Goal: Task Accomplishment & Management: Complete application form

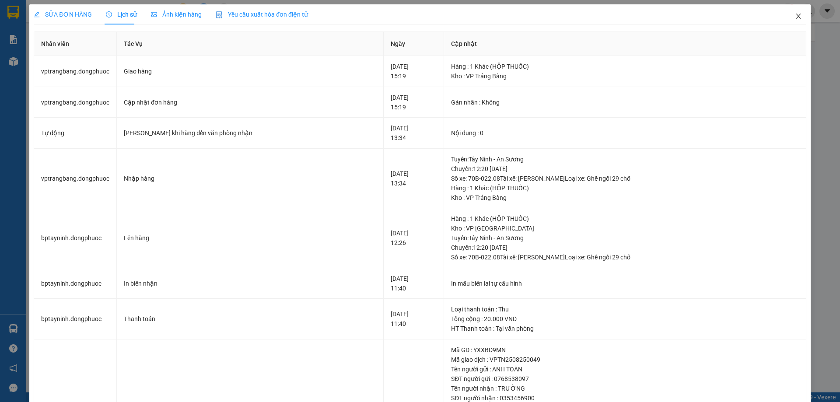
click at [796, 17] on icon "close" at bounding box center [798, 16] width 5 height 5
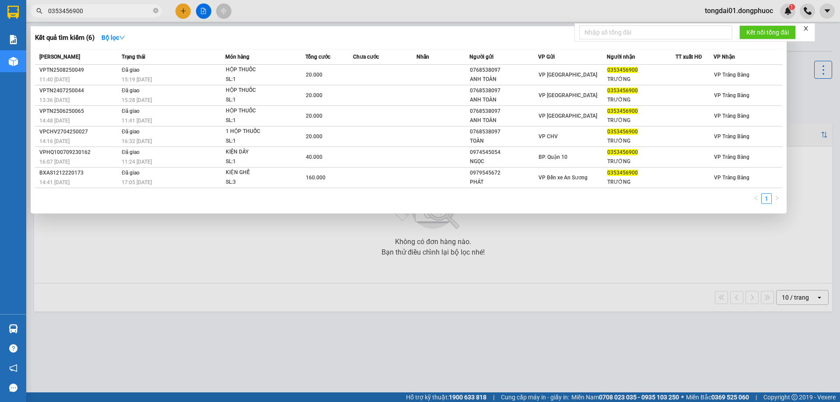
click at [109, 14] on input "0353456900" at bounding box center [99, 11] width 103 height 10
click at [110, 14] on input "0353456900" at bounding box center [99, 11] width 103 height 10
paste input "962946929"
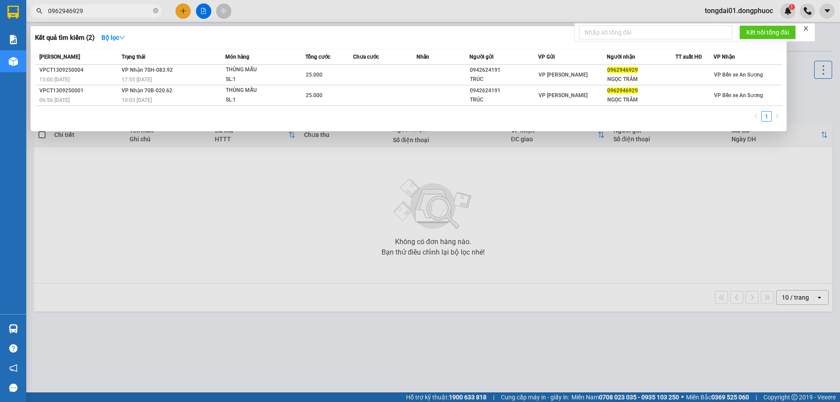
type input "0962946929"
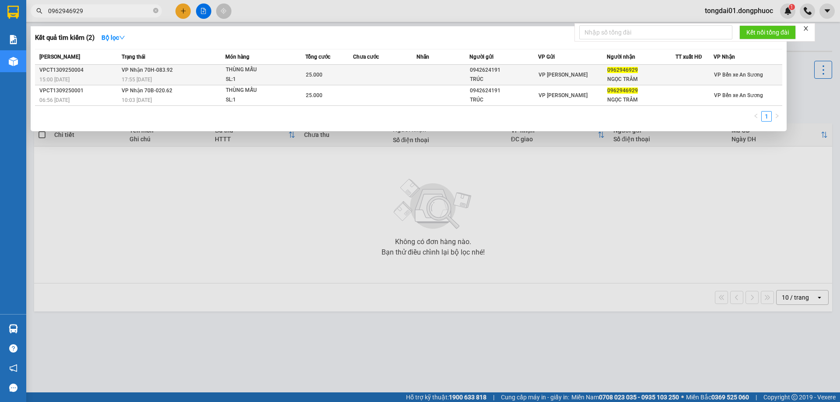
click at [84, 72] on div "VPCT1309250004" at bounding box center [79, 70] width 80 height 9
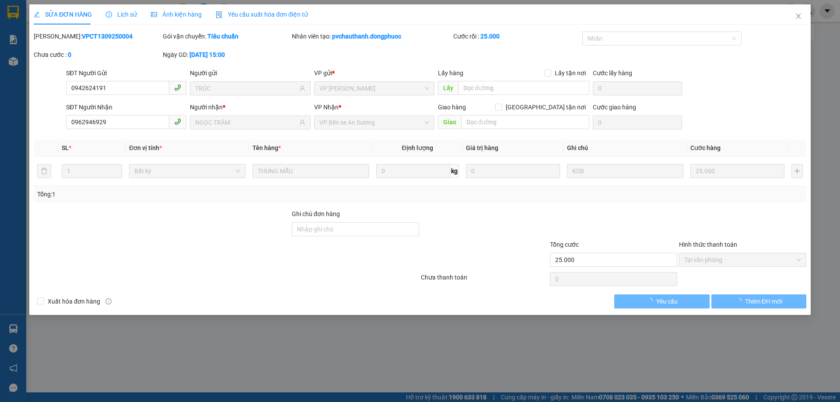
type input "0942624191"
type input "TRÚC"
type input "0962946929"
type input "NGỌC TRÂM"
type input "25.000"
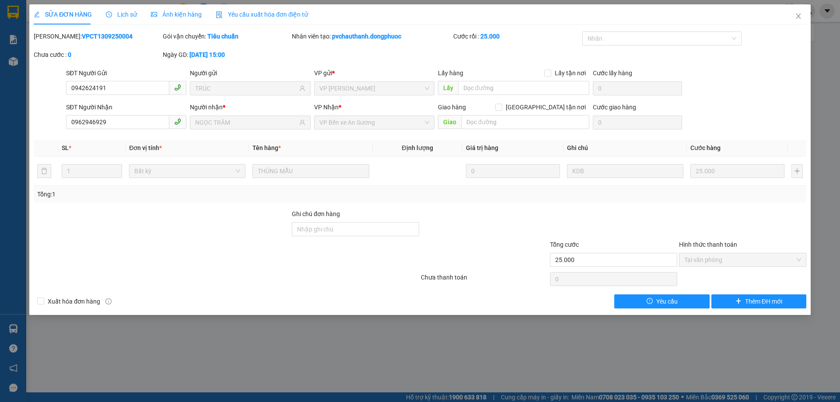
click at [131, 19] on div "Lịch sử" at bounding box center [121, 15] width 31 height 10
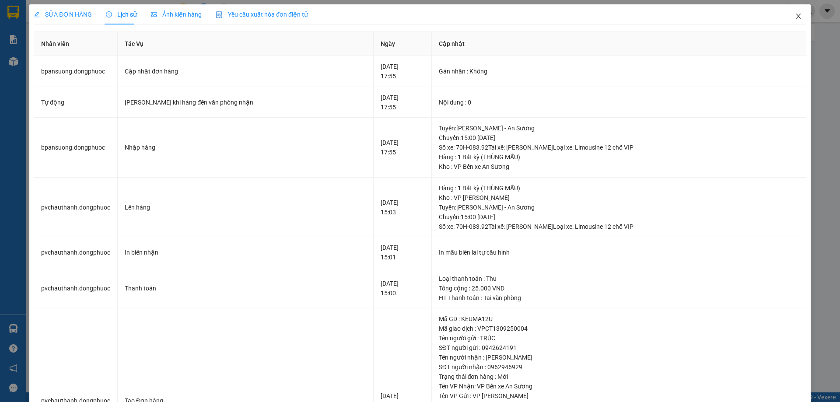
click at [790, 20] on span "Close" at bounding box center [799, 16] width 25 height 25
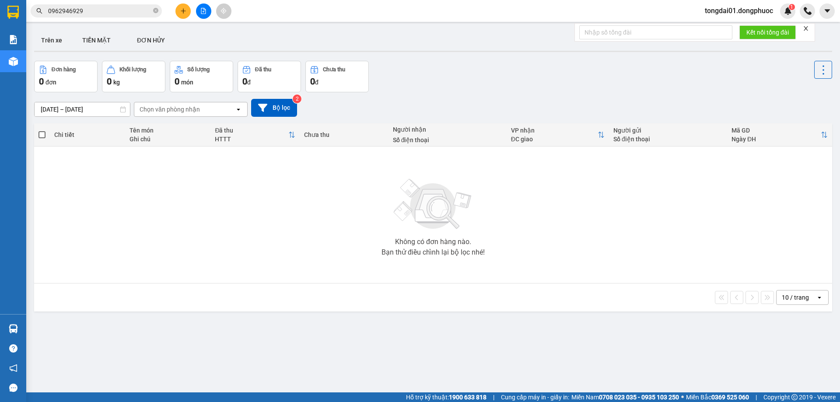
click at [111, 15] on input "0962946929" at bounding box center [99, 11] width 103 height 10
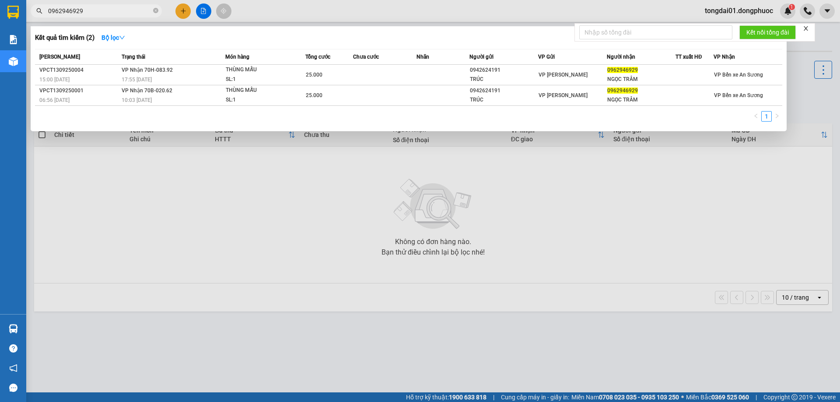
click at [111, 15] on input "0962946929" at bounding box center [99, 11] width 103 height 10
paste input "VPCT1309250004"
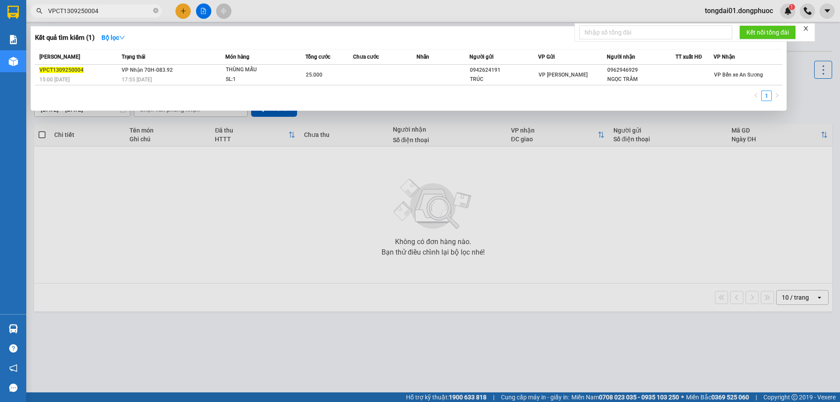
type input "VPCT1309250004"
